Goal: Information Seeking & Learning: Understand process/instructions

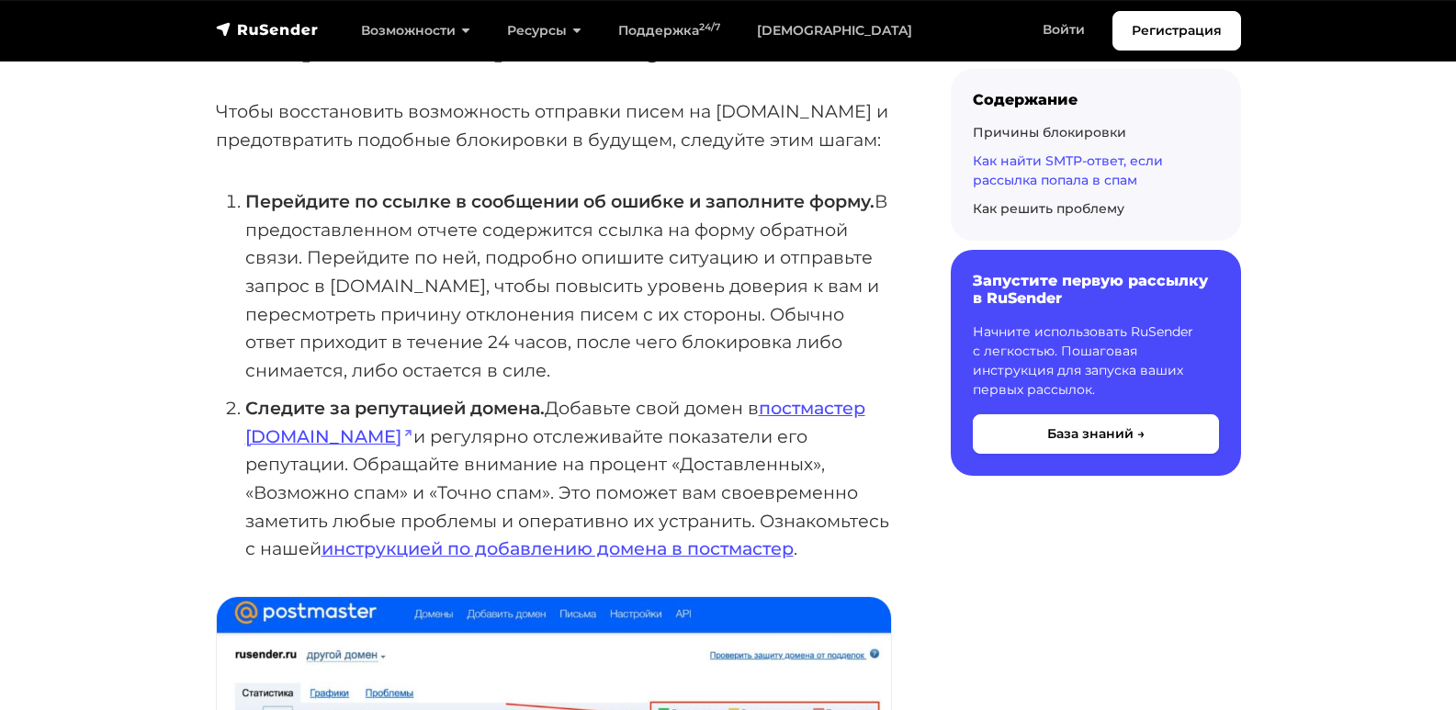
scroll to position [3583, 0]
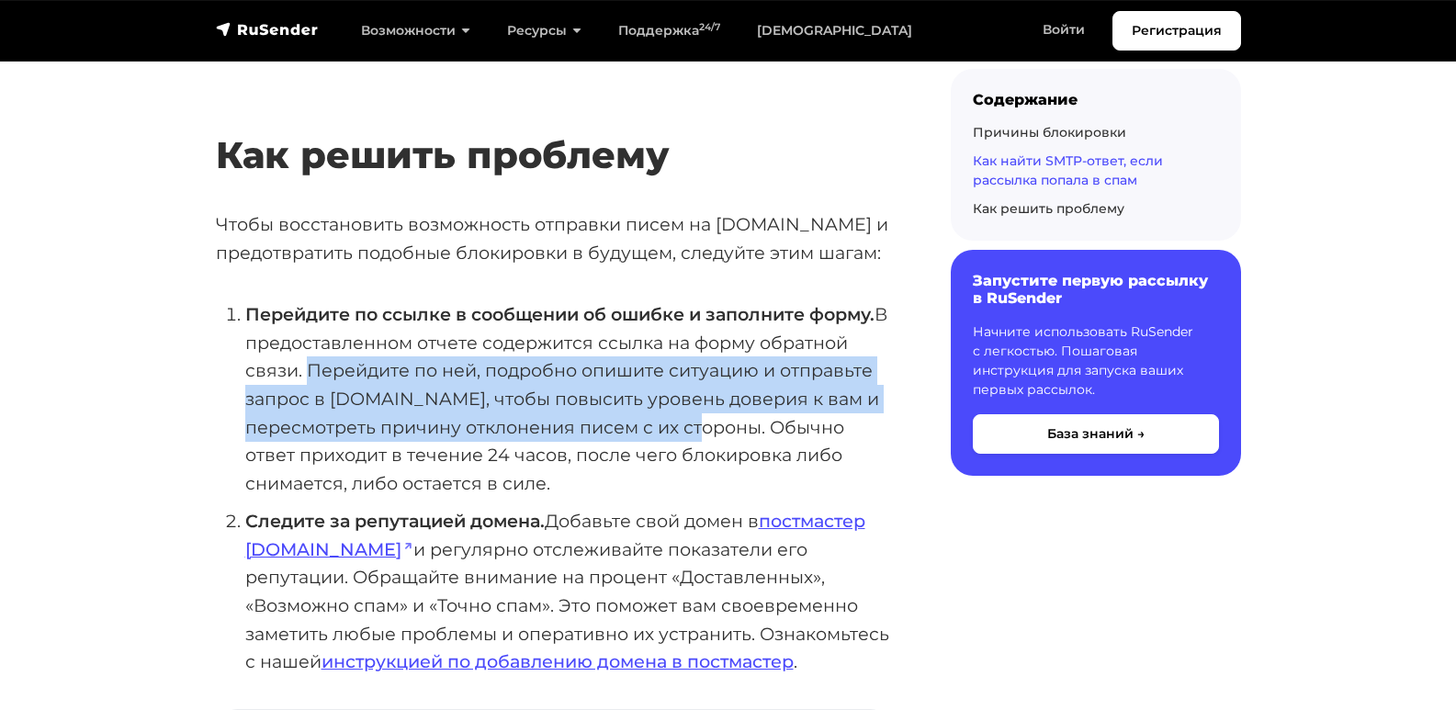
drag, startPoint x: 307, startPoint y: 360, endPoint x: 765, endPoint y: 411, distance: 461.2
click at [765, 411] on li "Перейдите по ссылке в сообщении об ошибке и заполните форму. В предоставленном …" at bounding box center [568, 399] width 647 height 198
copy li "Перейдите по ней, подробно опишите ситуацию и отправьте запрос в [DOMAIN_NAME],…"
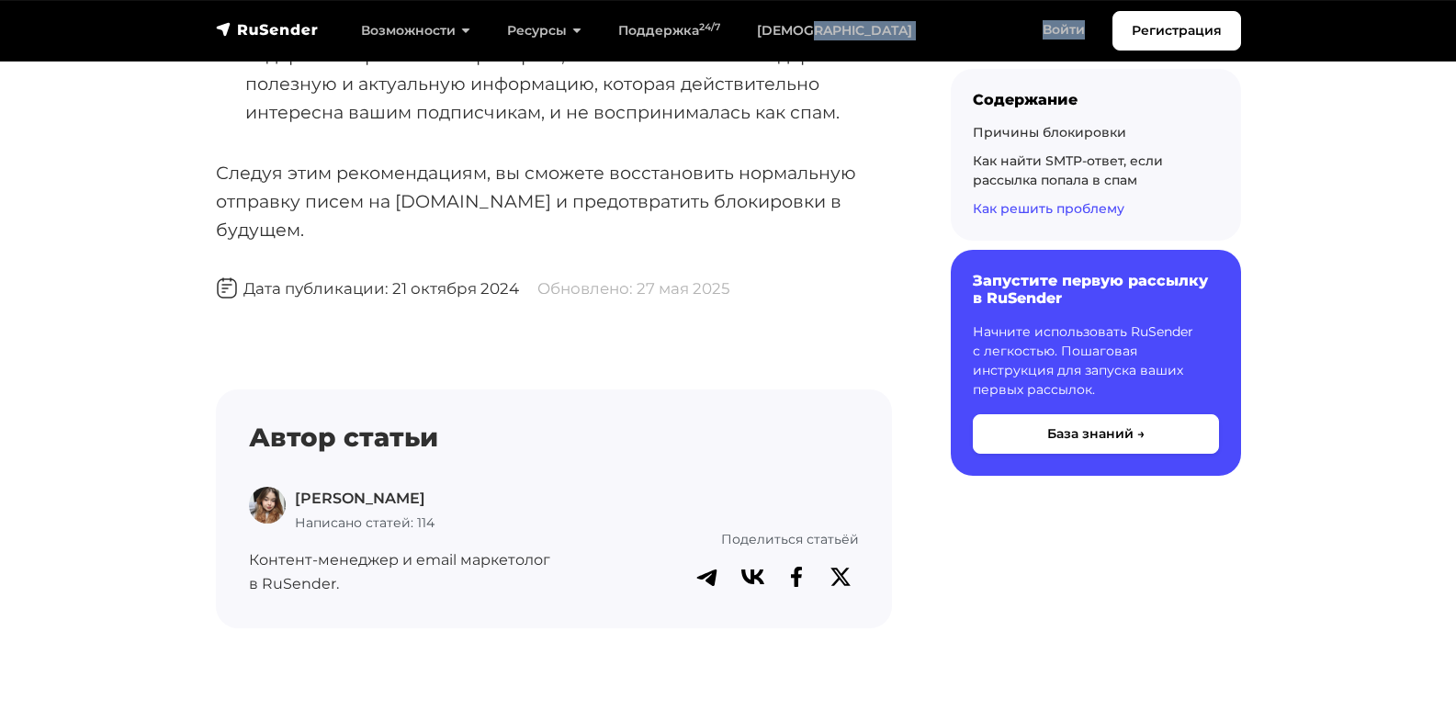
scroll to position [5155, 0]
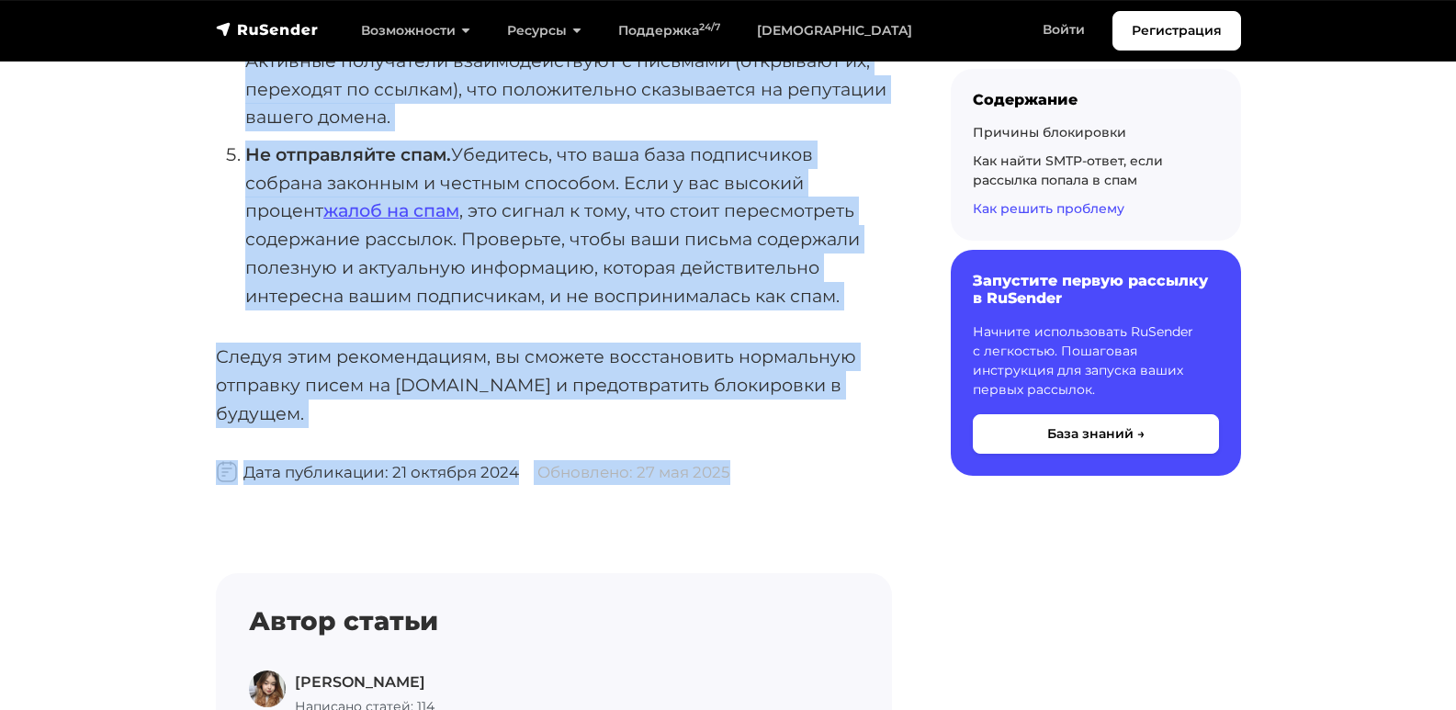
drag, startPoint x: 218, startPoint y: 112, endPoint x: 845, endPoint y: 443, distance: 709.3
copy body "Lor ipsumd, sita Cons.ad elitseddo eiu temporin Utlab E. 0 dolore 61 magnaal 54…"
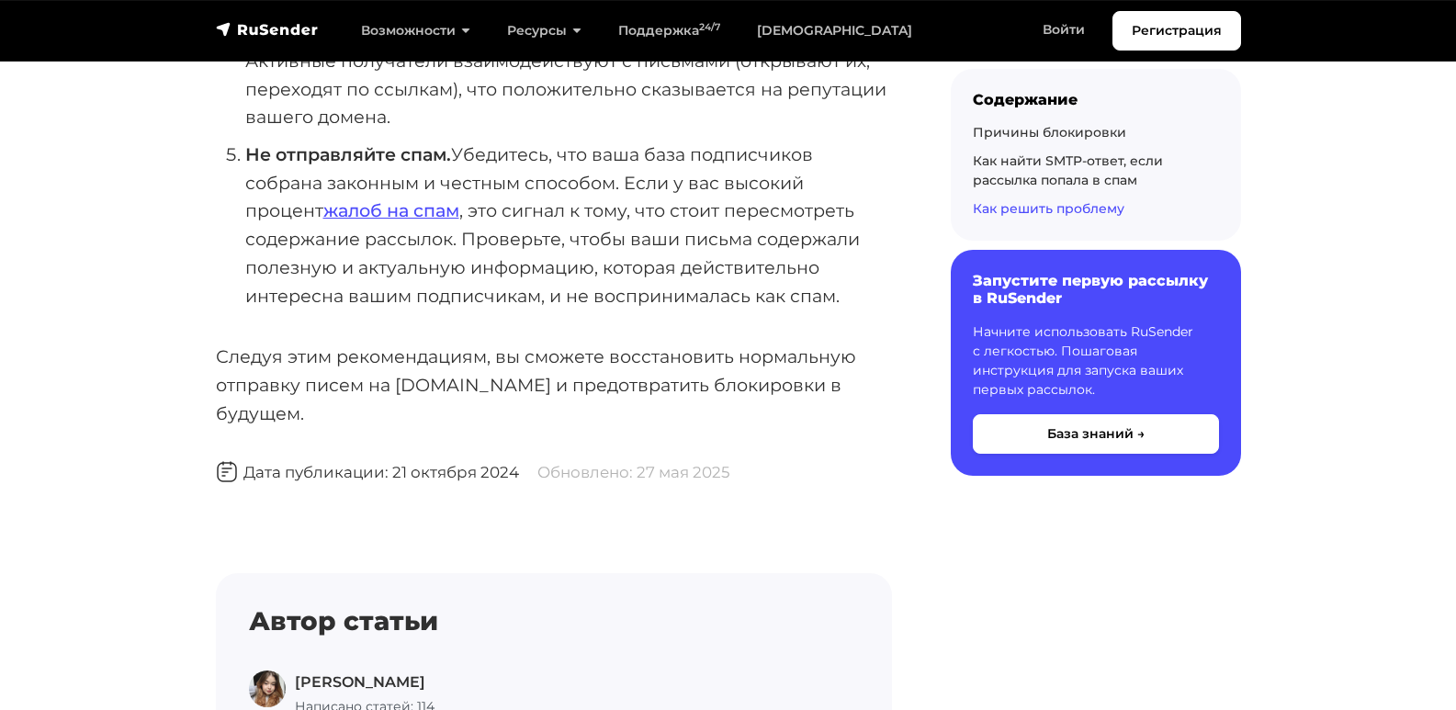
drag, startPoint x: 839, startPoint y: 503, endPoint x: 841, endPoint y: 492, distance: 10.3
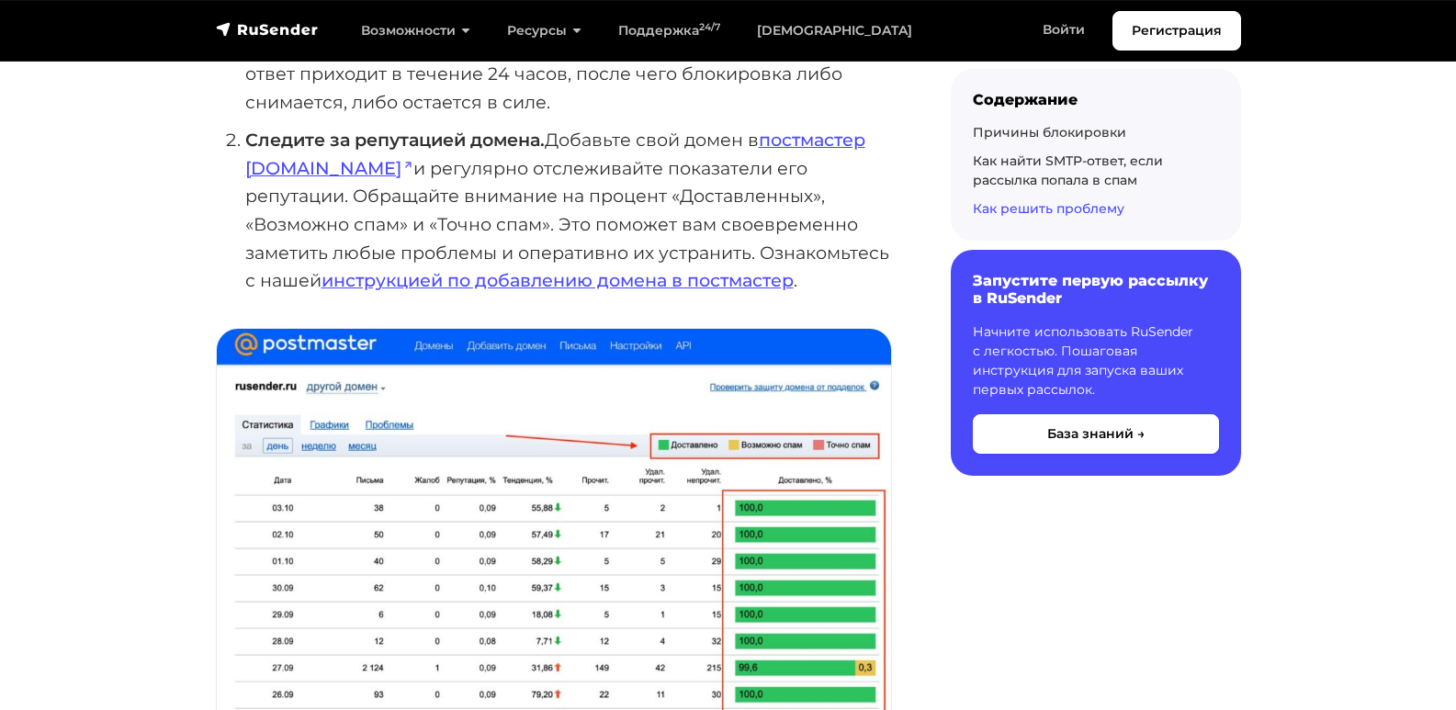
scroll to position [3777, 0]
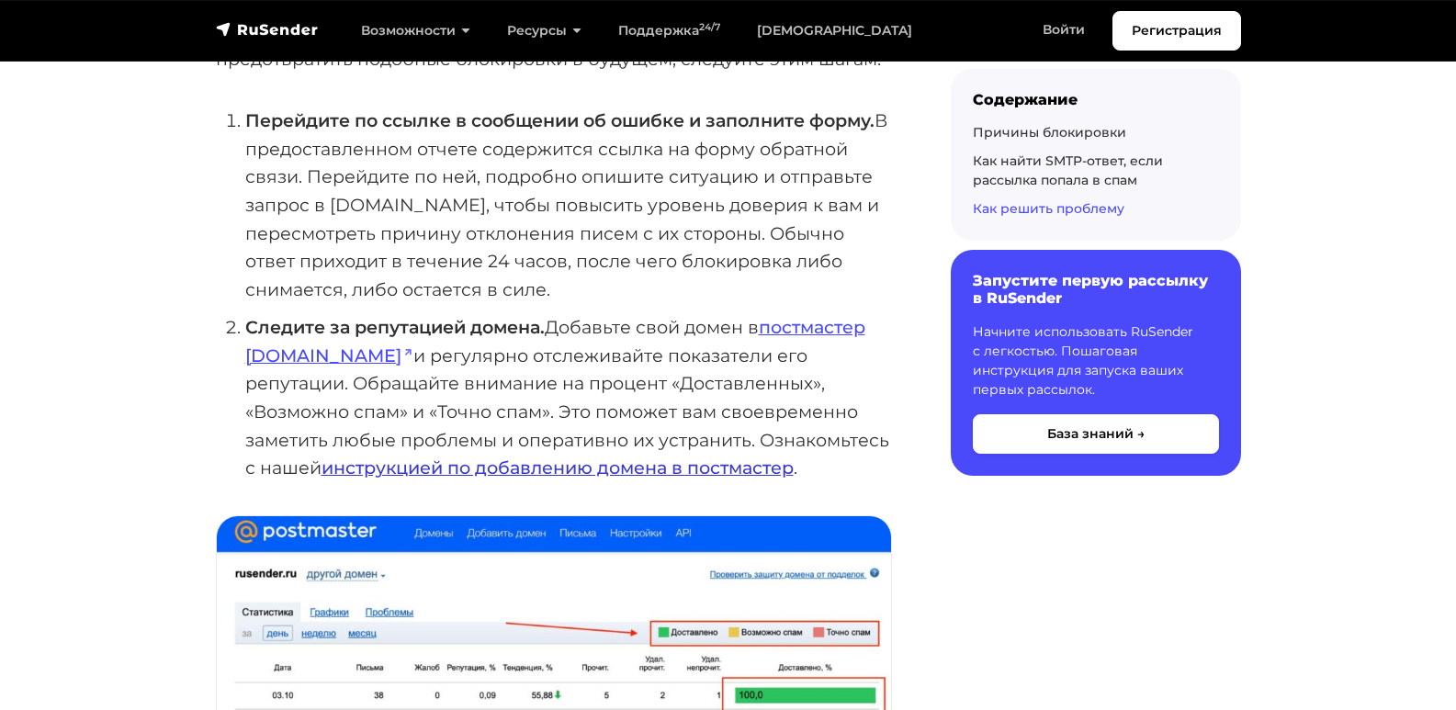
click at [548, 459] on link "инструкцией по добавлению домена в постмастер" at bounding box center [558, 468] width 472 height 22
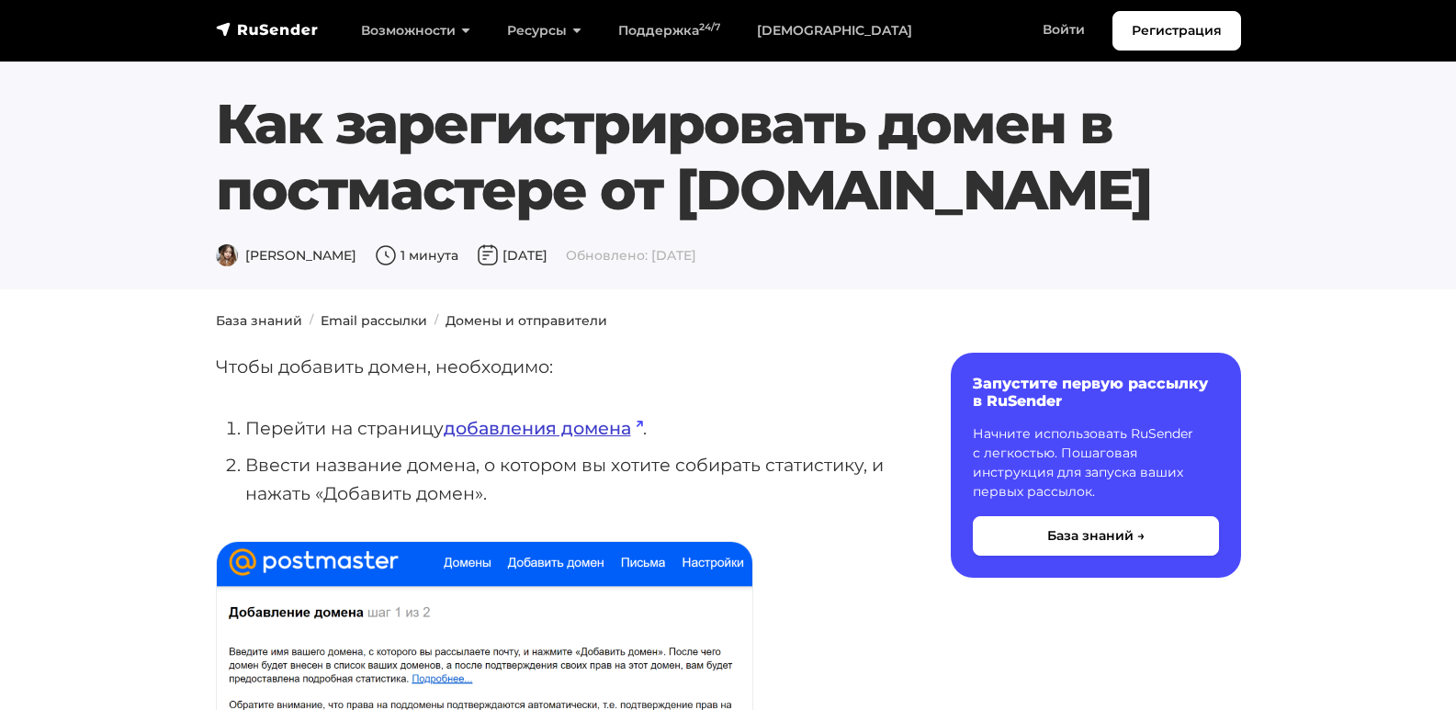
click at [508, 423] on link "добавления домена" at bounding box center [543, 428] width 199 height 22
